Goal: Information Seeking & Learning: Learn about a topic

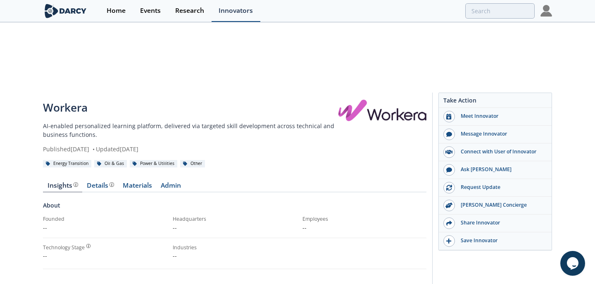
click at [231, 9] on div "Innovators" at bounding box center [236, 10] width 34 height 7
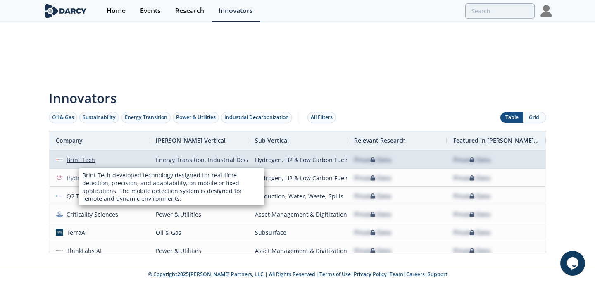
click at [79, 151] on div "Brint Tech" at bounding box center [79, 160] width 32 height 18
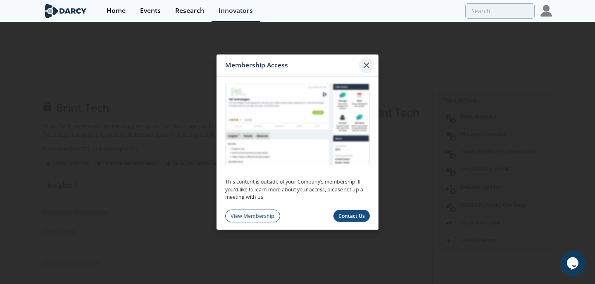
click at [364, 64] on icon at bounding box center [367, 65] width 10 height 10
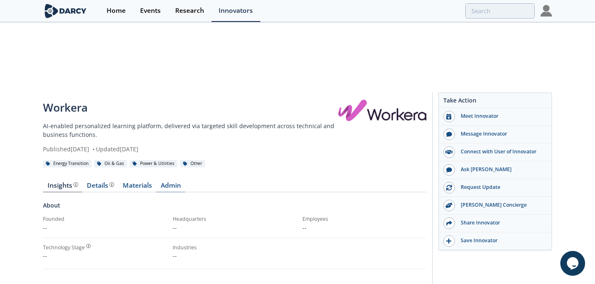
click at [163, 182] on link "Admin" at bounding box center [170, 187] width 29 height 10
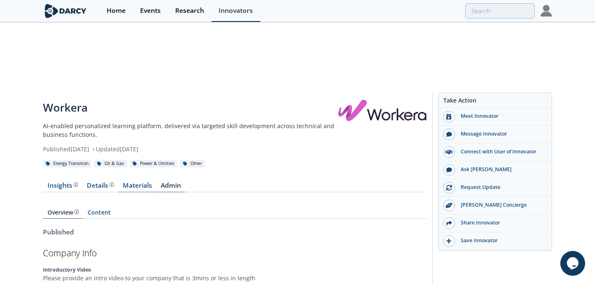
click at [131, 182] on link "Materials" at bounding box center [137, 187] width 38 height 10
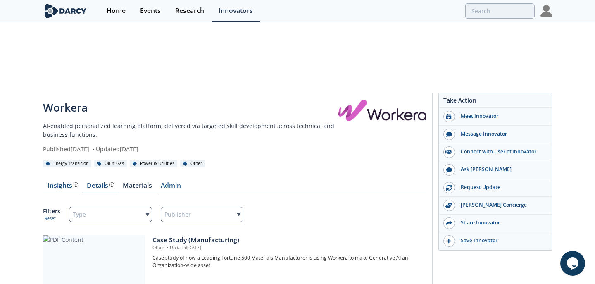
click at [90, 182] on div "Details Product overview, business model, technology and applications as added …" at bounding box center [100, 185] width 27 height 7
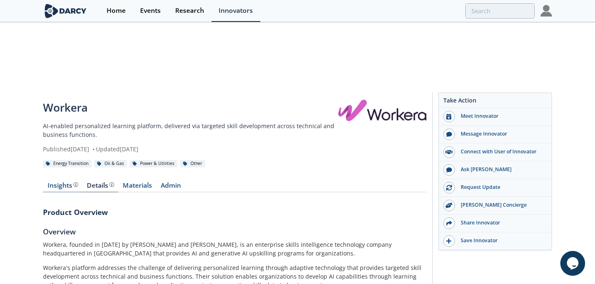
click at [46, 182] on link "Insights" at bounding box center [62, 187] width 39 height 10
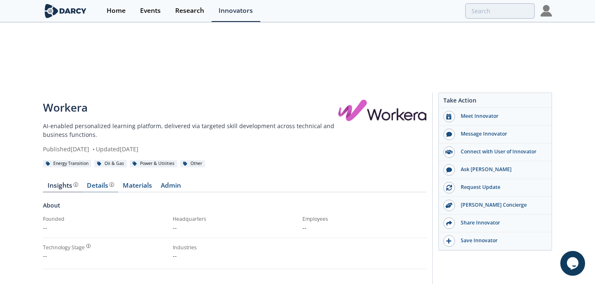
click at [100, 182] on div "Details Product overview, business model, technology and applications as added …" at bounding box center [100, 185] width 27 height 7
